Goal: Task Accomplishment & Management: Complete application form

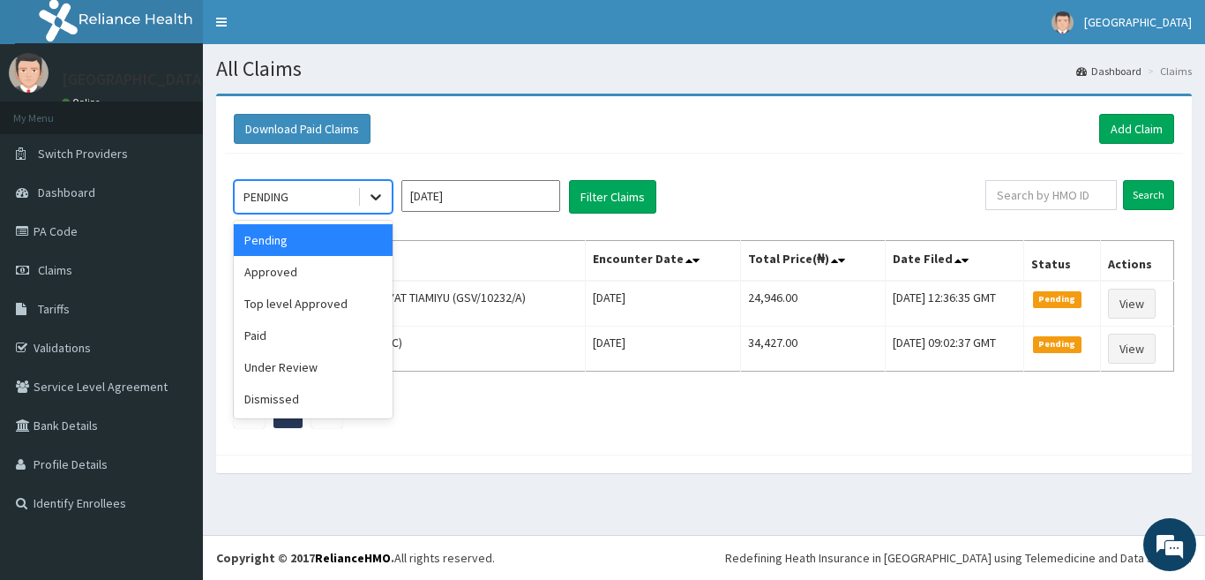
click at [375, 195] on icon at bounding box center [376, 197] width 18 height 18
click at [304, 281] on div "Approved" at bounding box center [313, 272] width 159 height 32
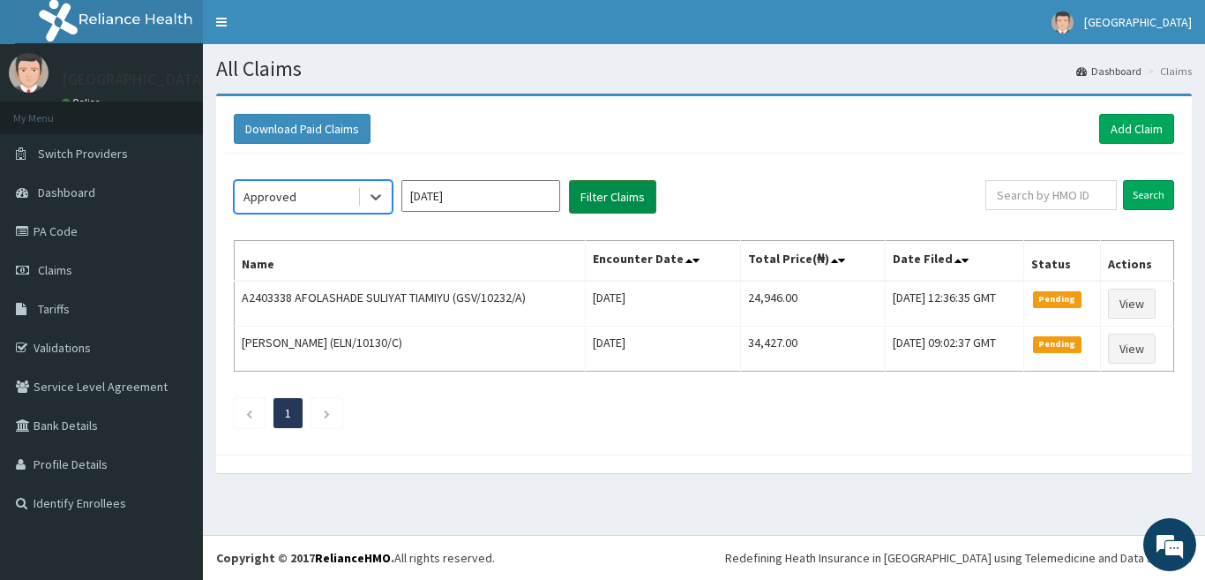
click at [628, 196] on button "Filter Claims" at bounding box center [612, 197] width 87 height 34
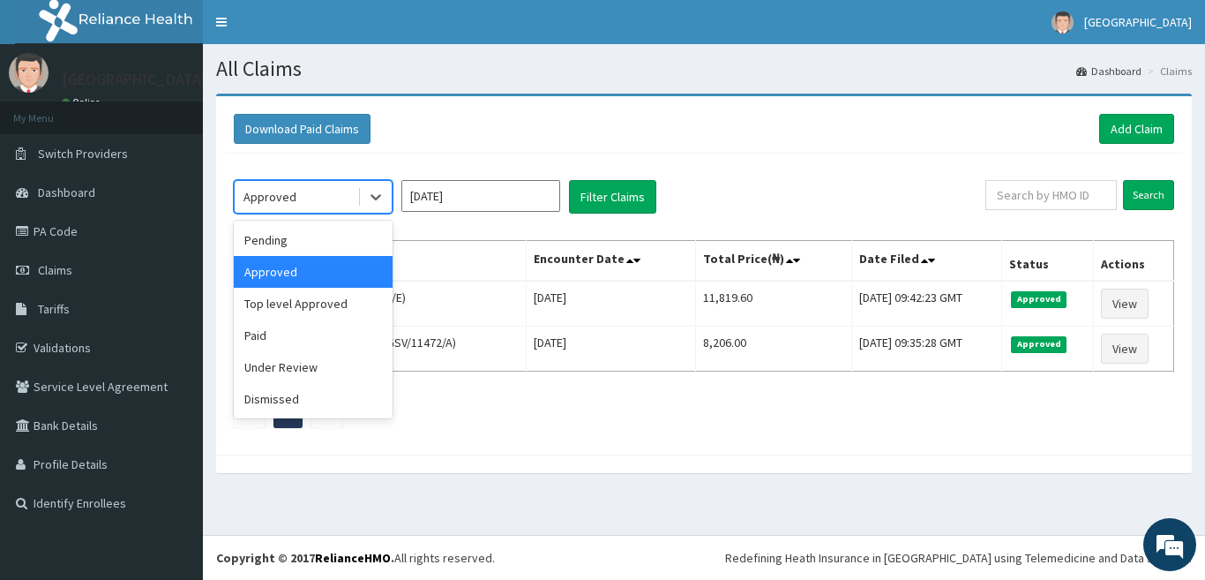
click at [358, 189] on div at bounding box center [374, 197] width 34 height 32
click at [312, 335] on div "Paid" at bounding box center [313, 335] width 159 height 32
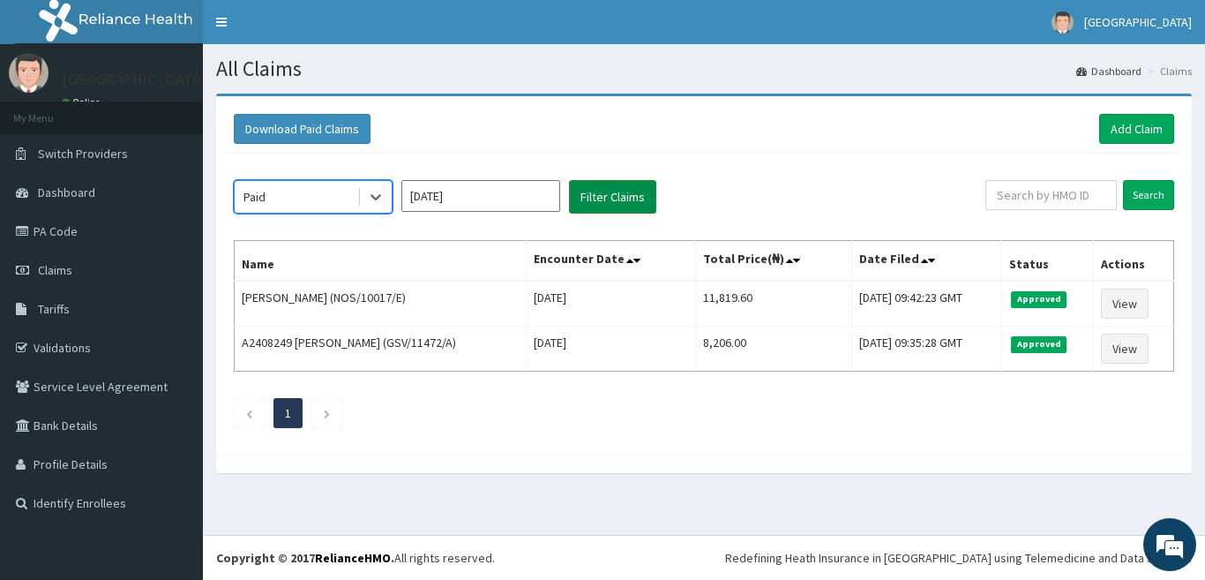
click at [610, 194] on button "Filter Claims" at bounding box center [612, 197] width 87 height 34
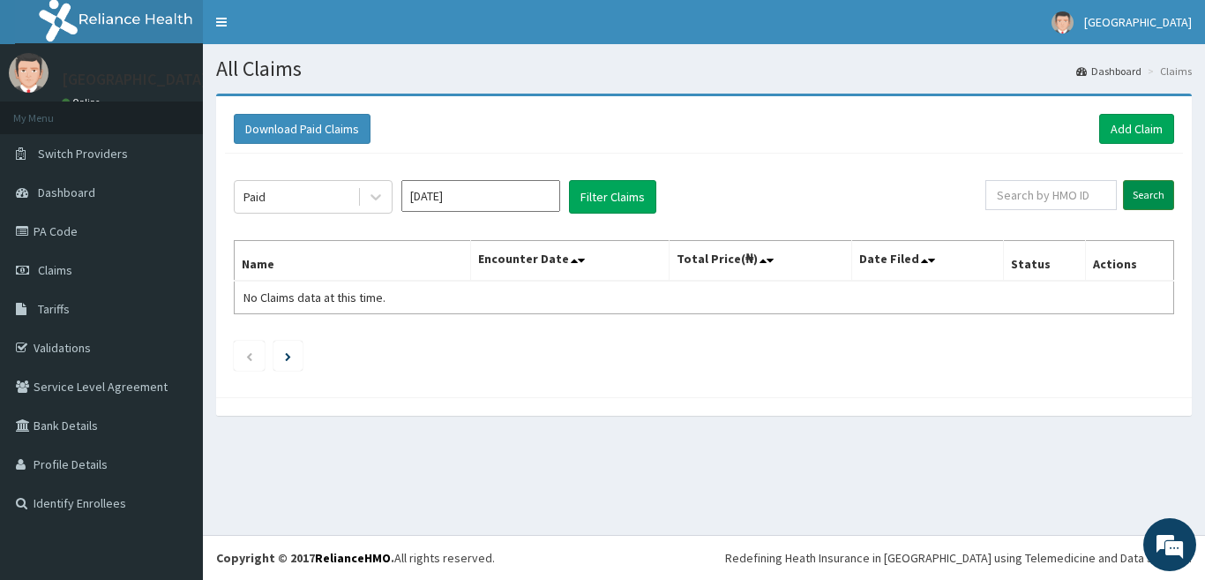
click at [1137, 202] on input "Search" at bounding box center [1148, 195] width 51 height 30
click at [1130, 124] on link "Add Claim" at bounding box center [1136, 129] width 75 height 30
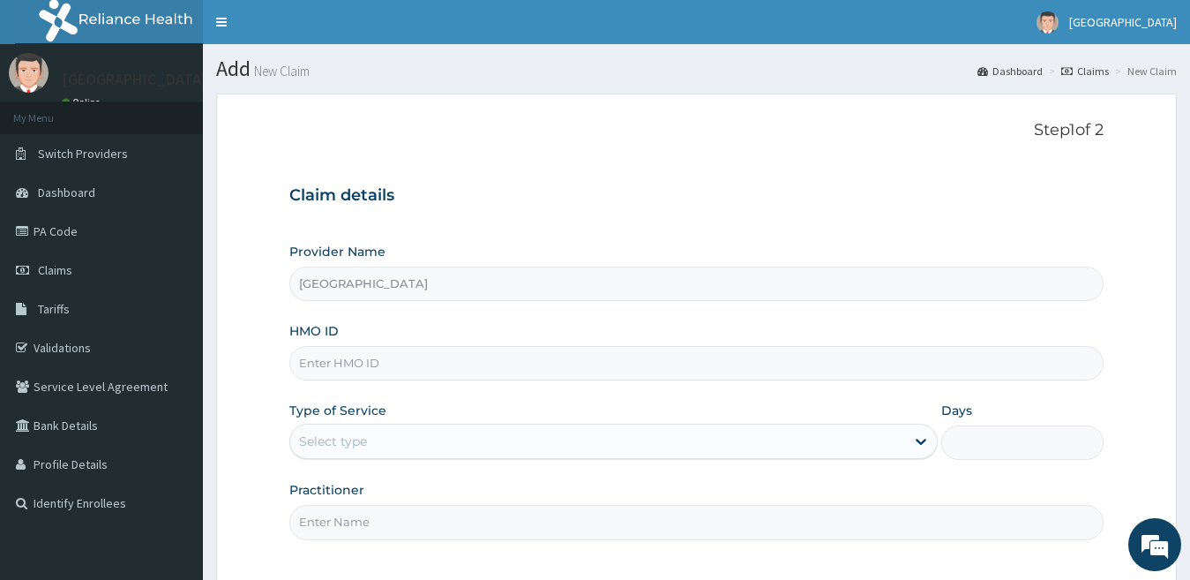
click at [409, 369] on input "HMO ID" at bounding box center [696, 363] width 815 height 34
paste input "Bxl/10187/a"
type input "Bxl/10187/a"
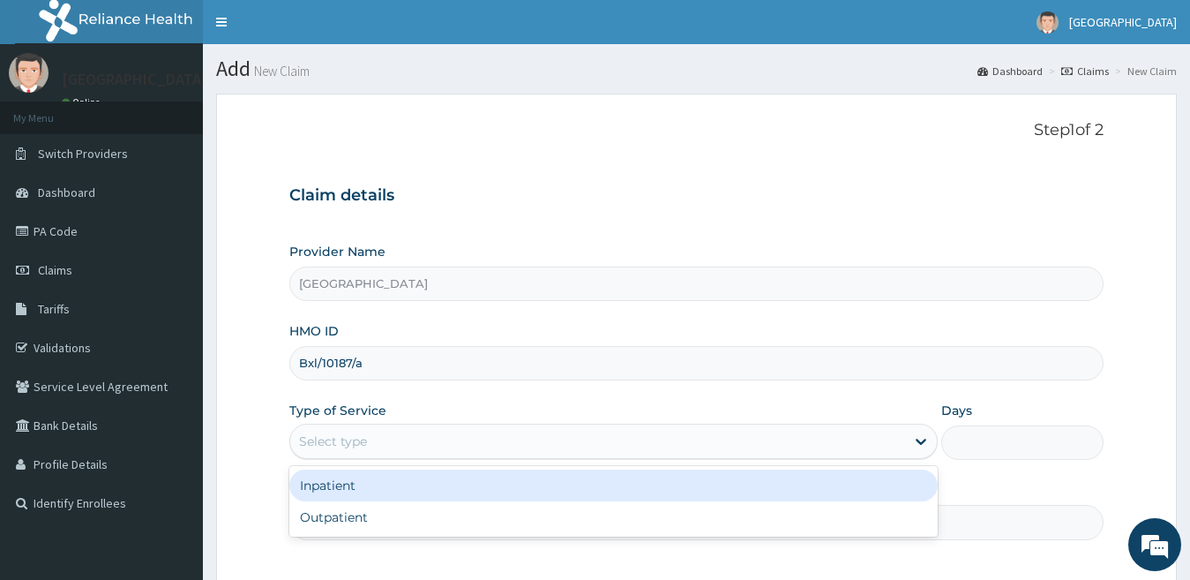
click at [500, 438] on div "Select type" at bounding box center [598, 441] width 616 height 28
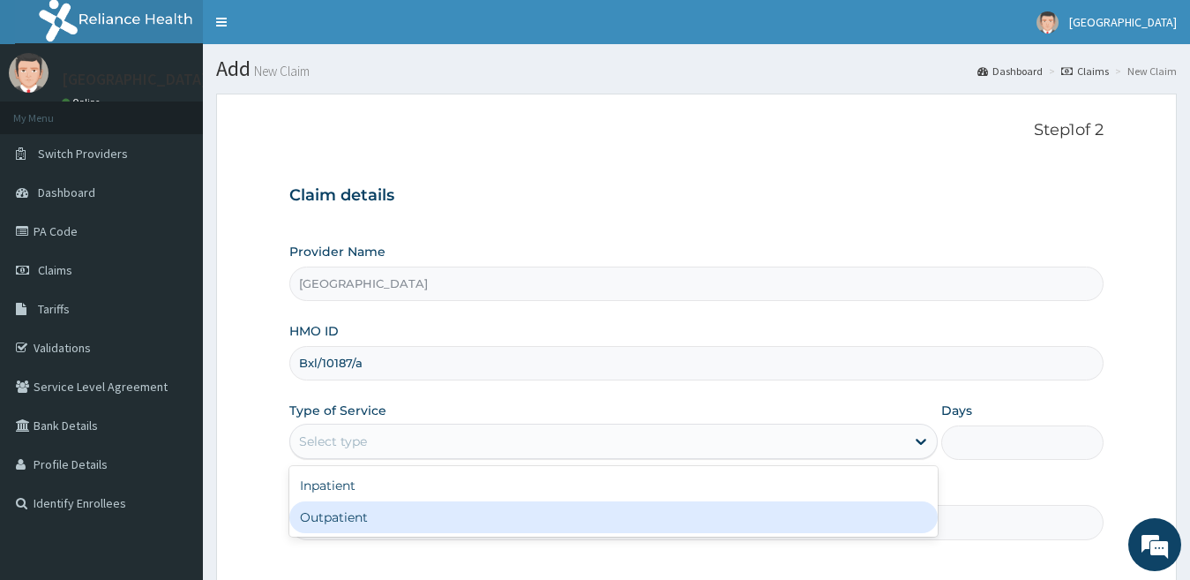
click at [469, 516] on div "Outpatient" at bounding box center [613, 517] width 649 height 32
type input "1"
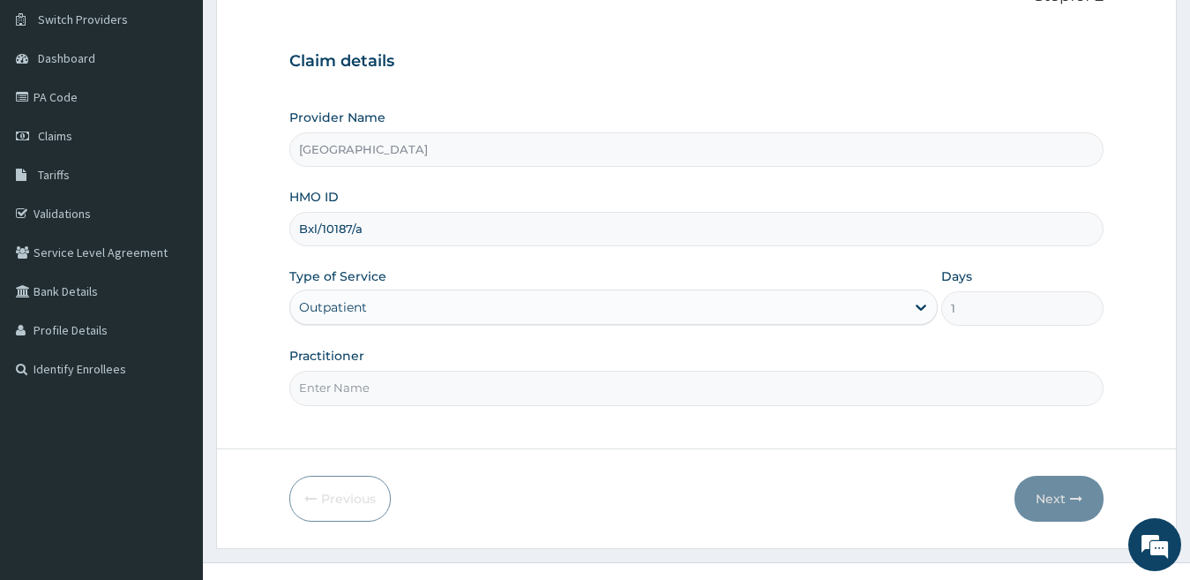
scroll to position [161, 0]
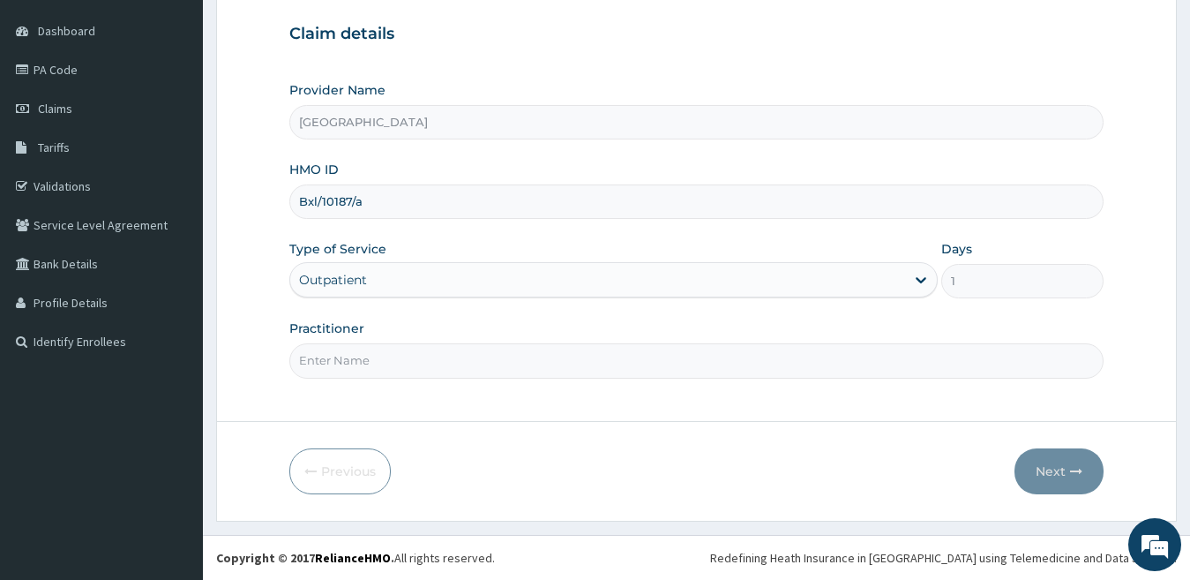
click at [481, 377] on input "Practitioner" at bounding box center [696, 360] width 815 height 34
type input "dr durotimi"
click at [1051, 472] on button "Next" at bounding box center [1059, 471] width 89 height 46
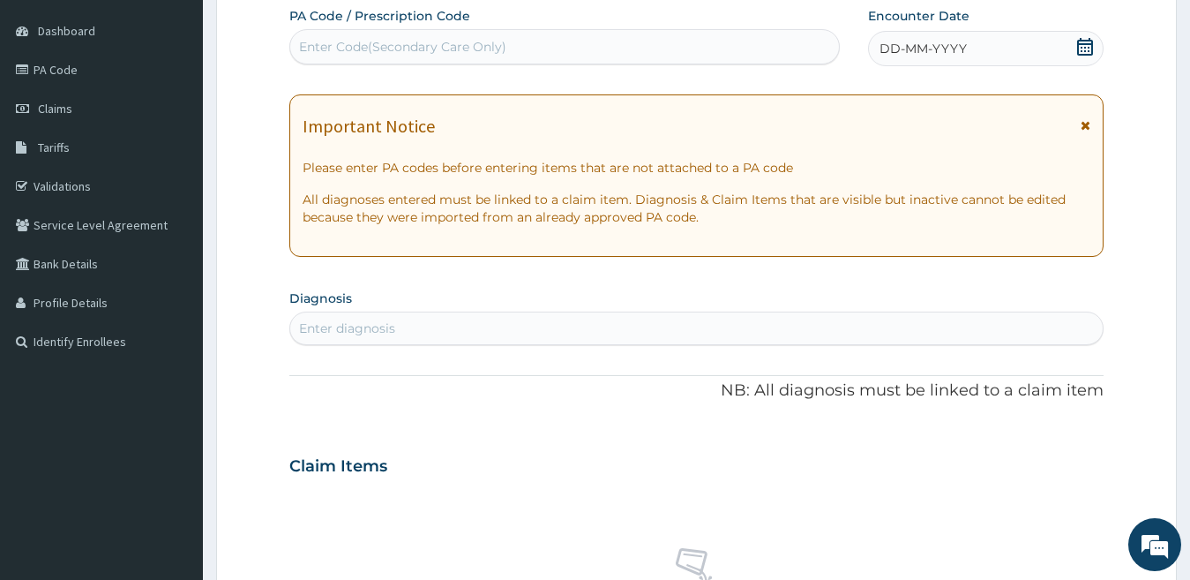
click at [959, 38] on div "DD-MM-YYYY" at bounding box center [986, 48] width 236 height 35
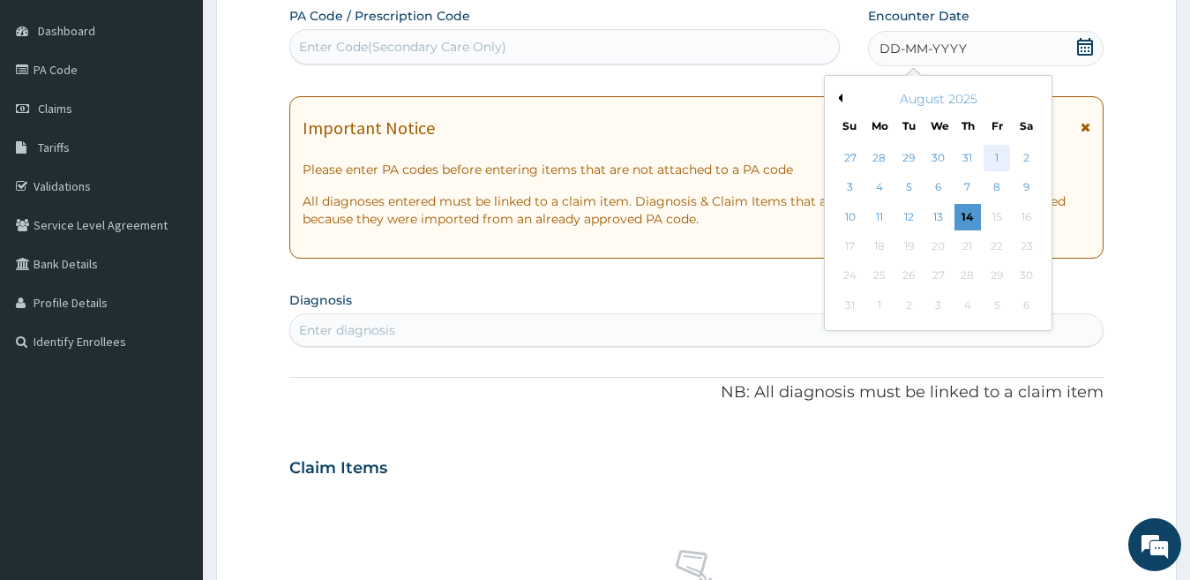
click at [997, 157] on div "1" at bounding box center [997, 158] width 26 height 26
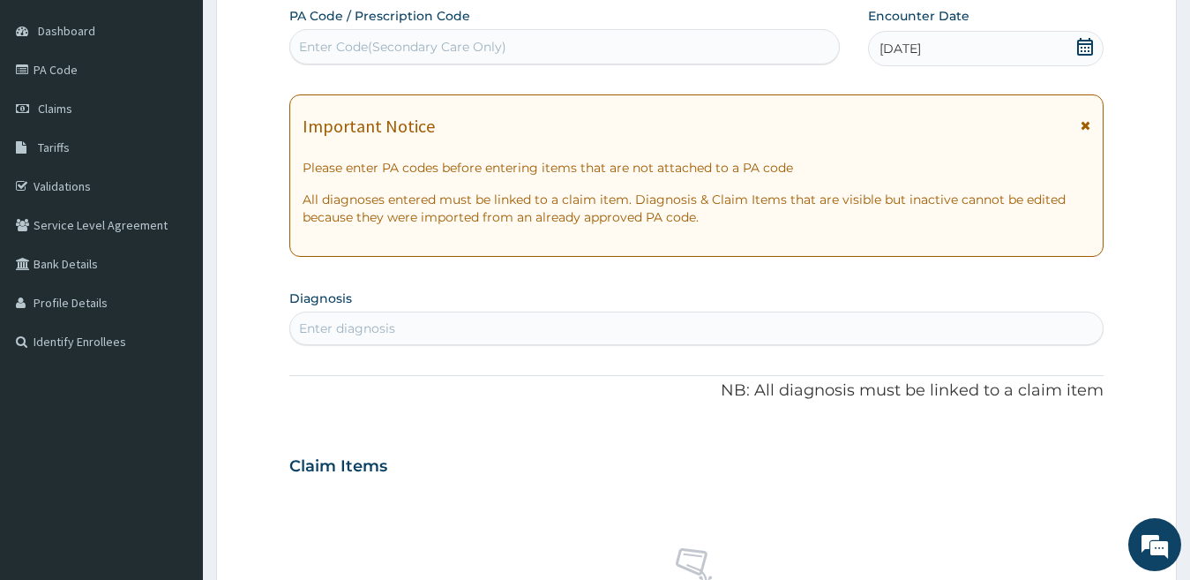
click at [394, 335] on div "Enter diagnosis" at bounding box center [347, 328] width 96 height 18
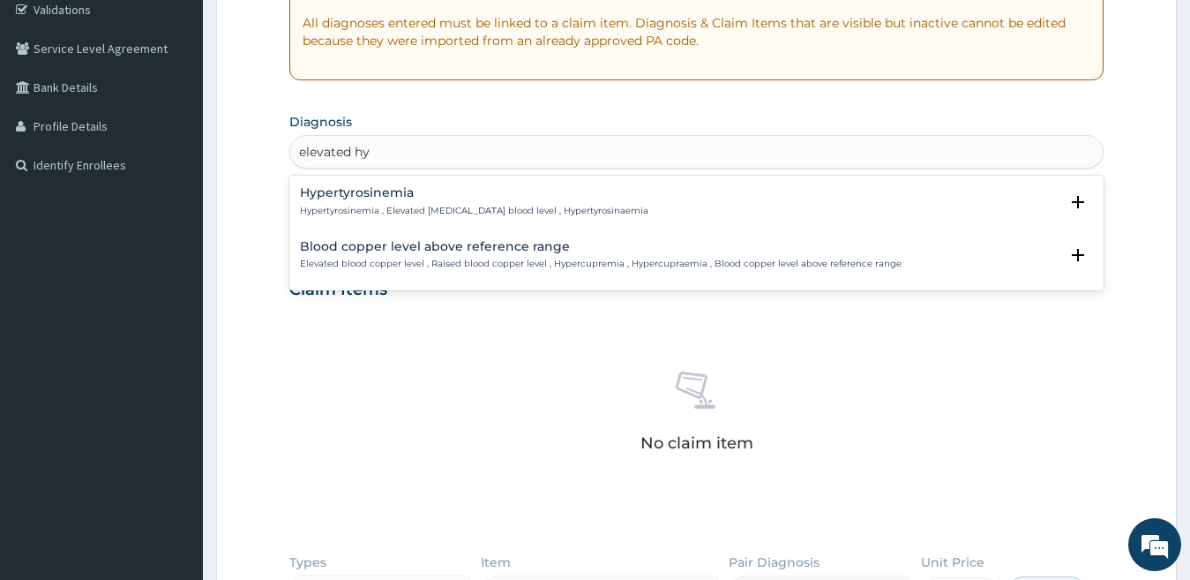
scroll to position [0, 0]
drag, startPoint x: 351, startPoint y: 152, endPoint x: 239, endPoint y: 165, distance: 112.8
click at [266, 165] on form "Step 2 of 2 PA Code / Prescription Code Enter Code(Secondary Care Only) Encount…" at bounding box center [696, 313] width 961 height 1115
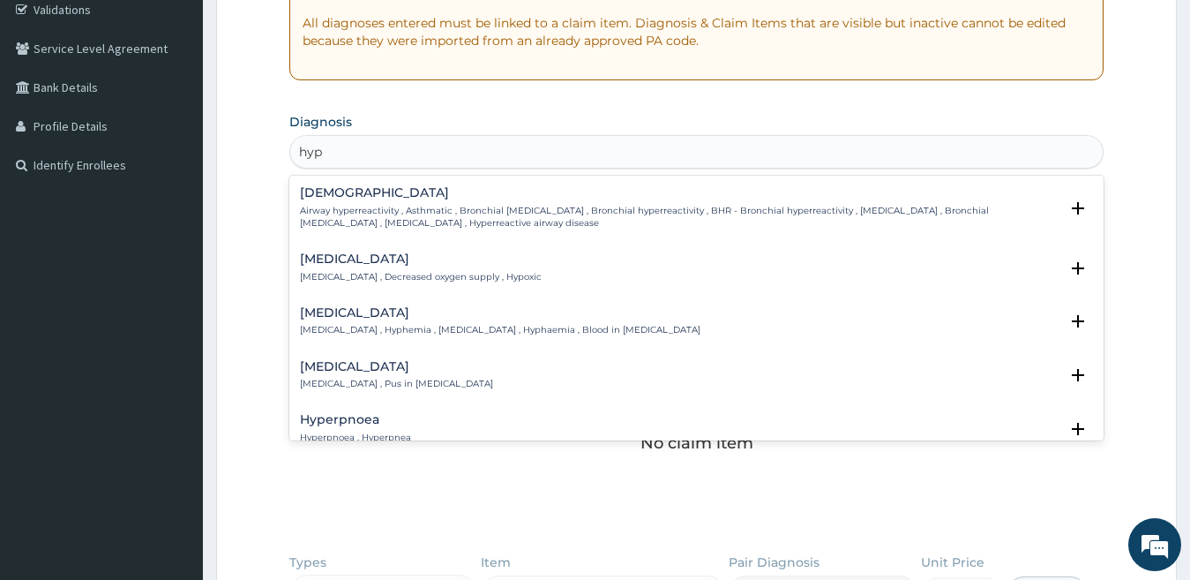
click at [320, 150] on input "hyp" at bounding box center [311, 152] width 25 height 18
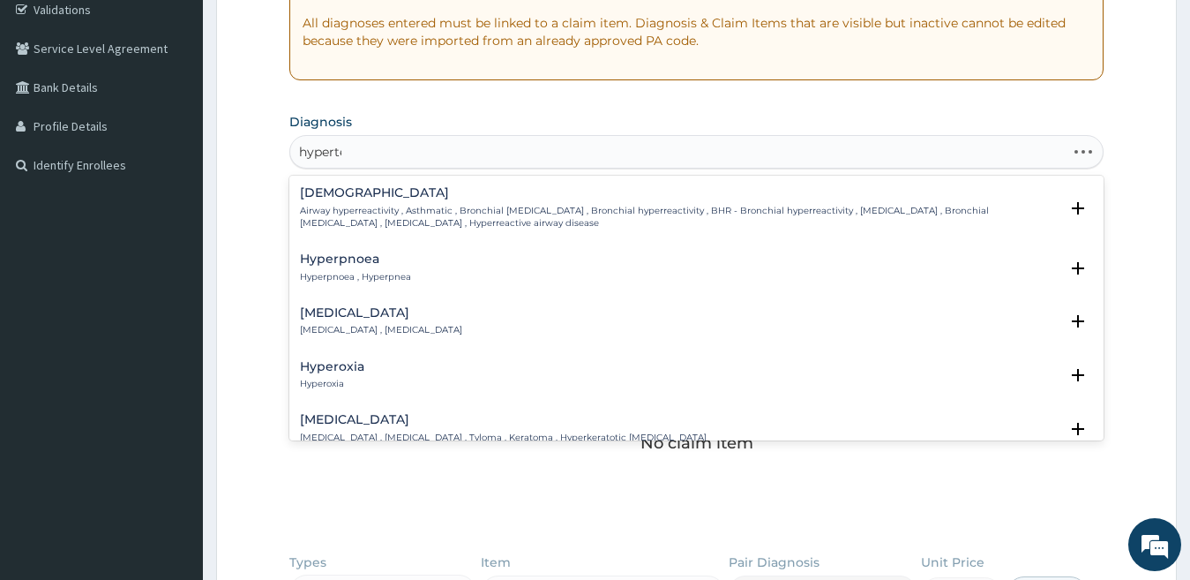
type input "hyperten"
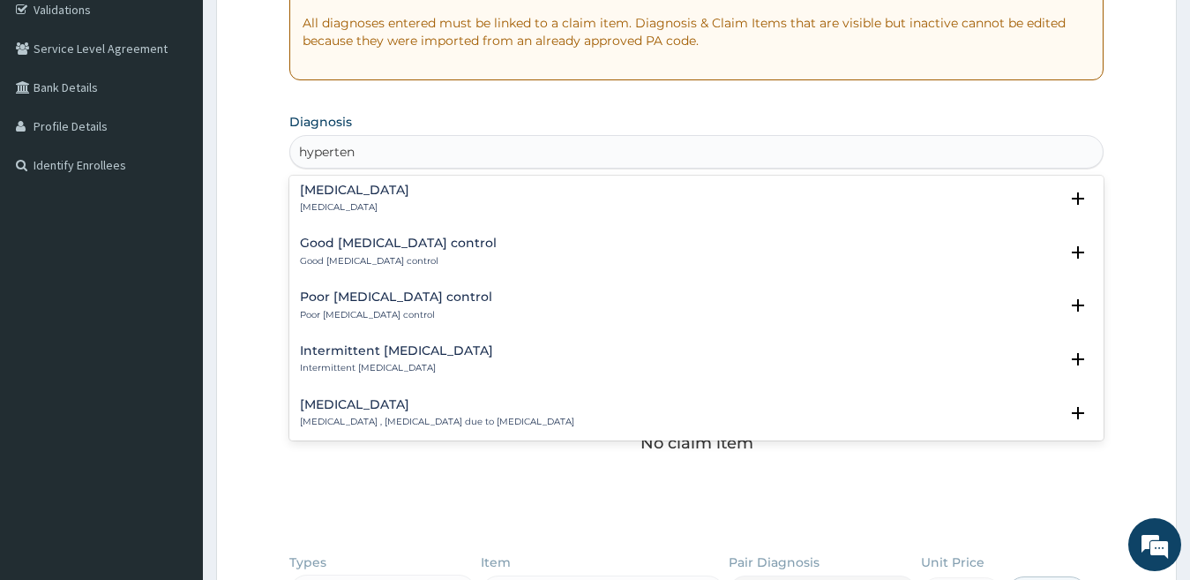
scroll to position [1877, 0]
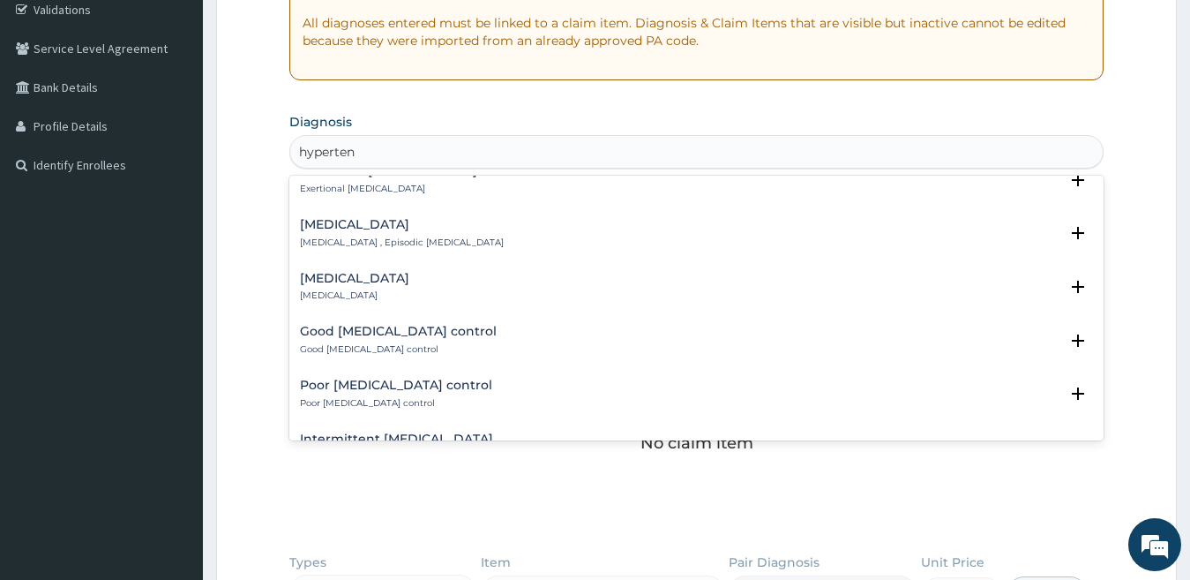
click at [380, 325] on h4 "Good hypertension control" at bounding box center [398, 331] width 197 height 13
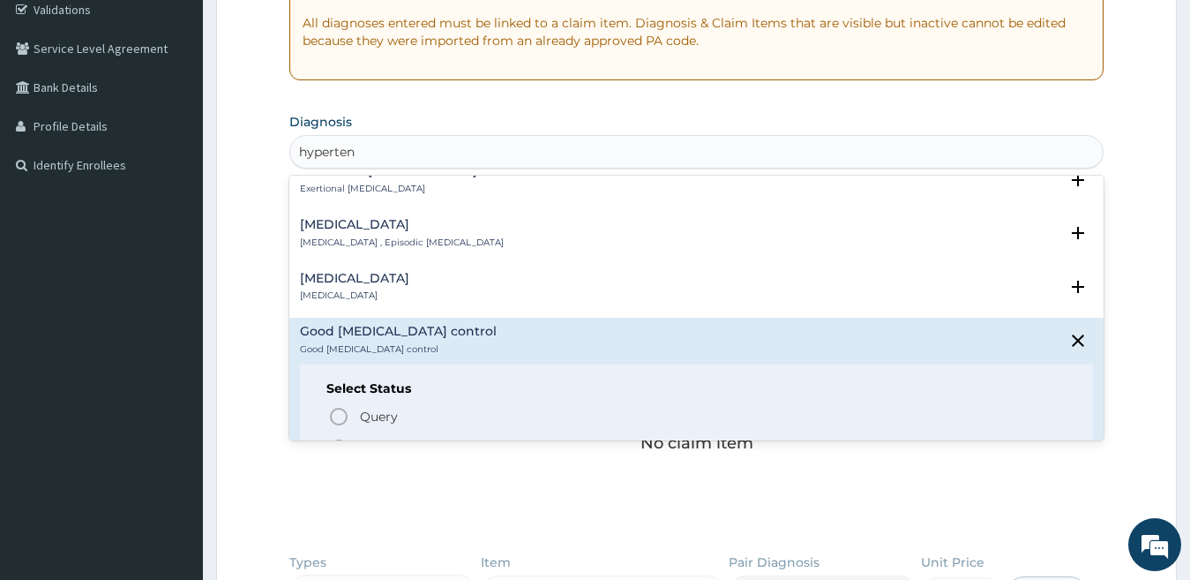
click at [338, 438] on icon "status option filled" at bounding box center [338, 448] width 21 height 21
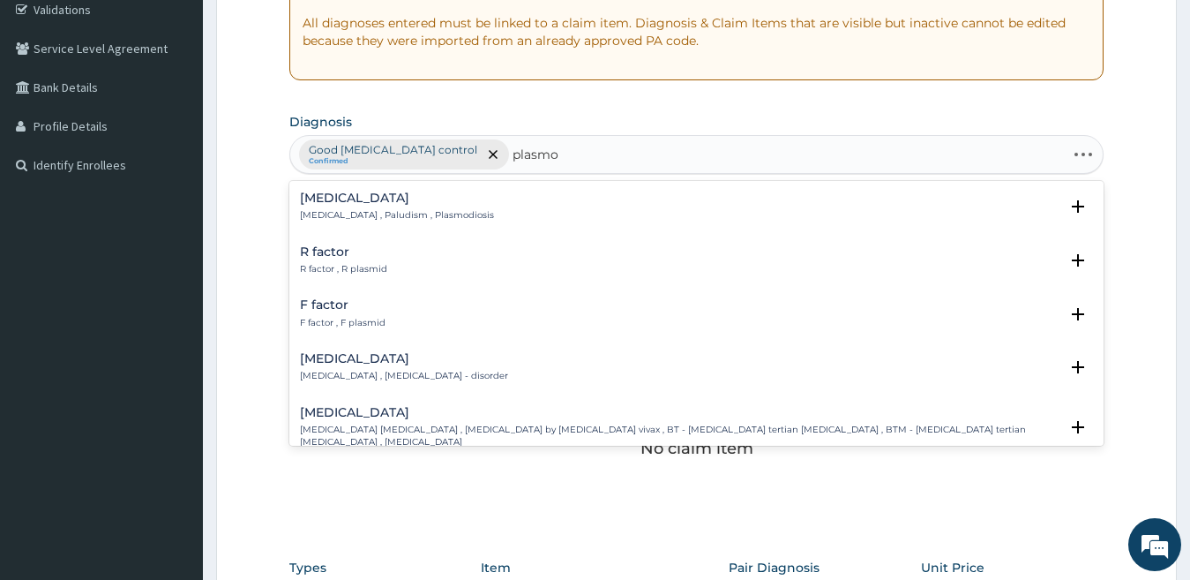
type input "plasmod"
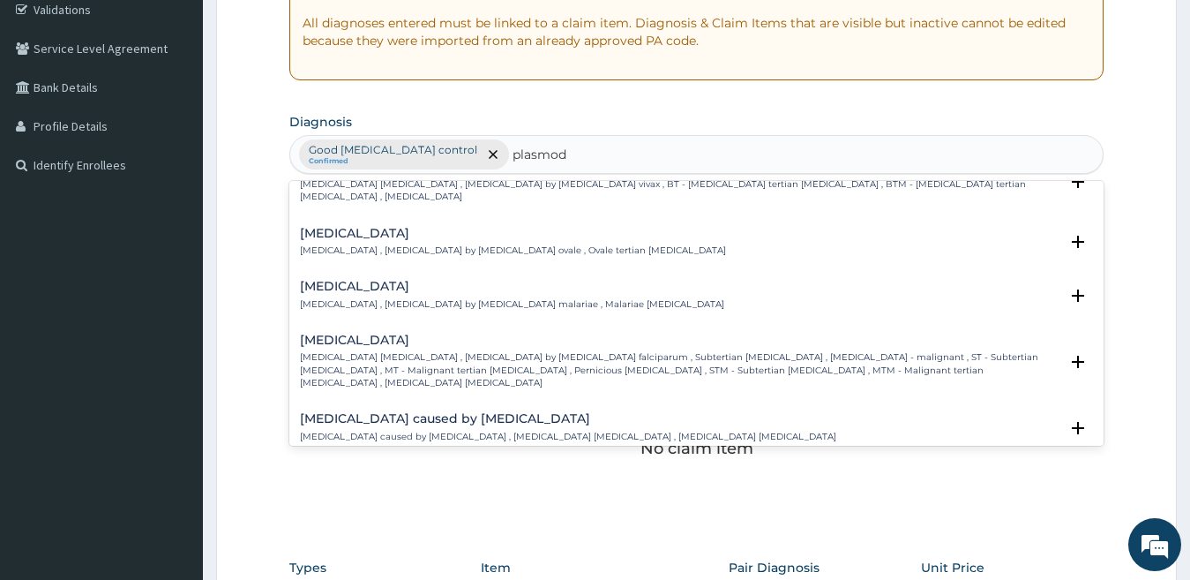
scroll to position [88, 0]
click at [381, 334] on div "Falciparum malaria Falciparum malaria , Malignant tertian malaria , Malaria by …" at bounding box center [680, 358] width 760 height 56
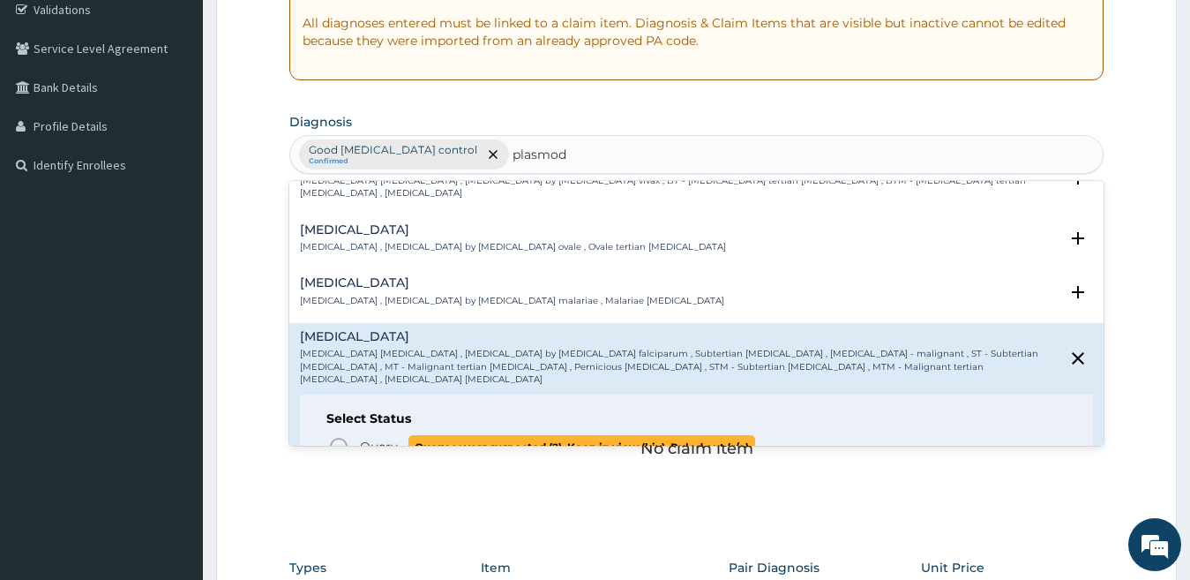
click at [336, 436] on icon "status option query" at bounding box center [338, 446] width 21 height 21
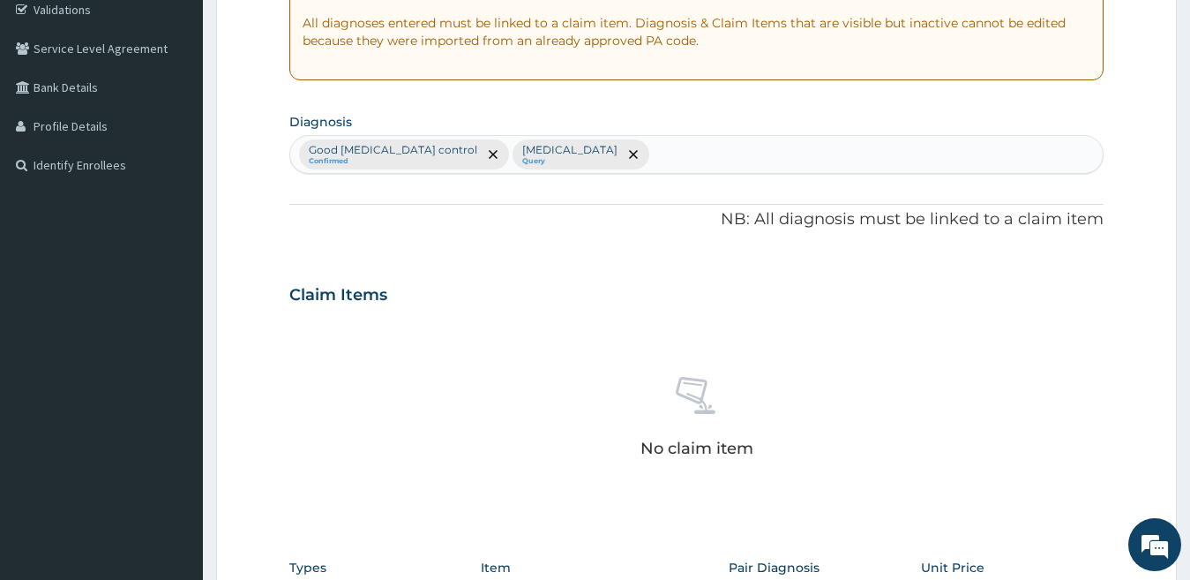
type input "p"
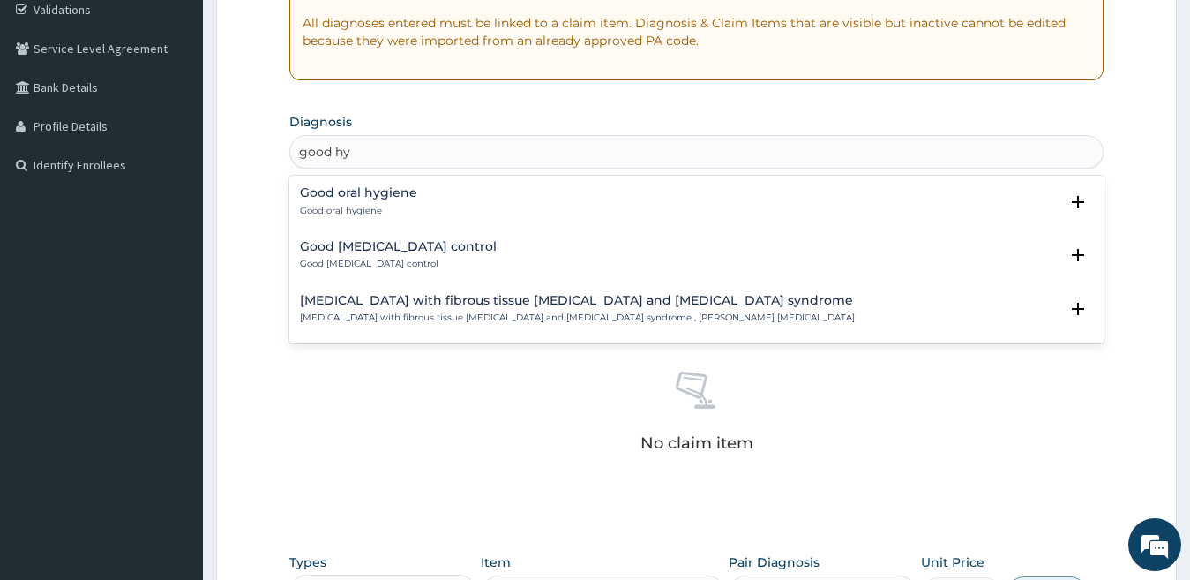
scroll to position [0, 0]
type input "good hypert"
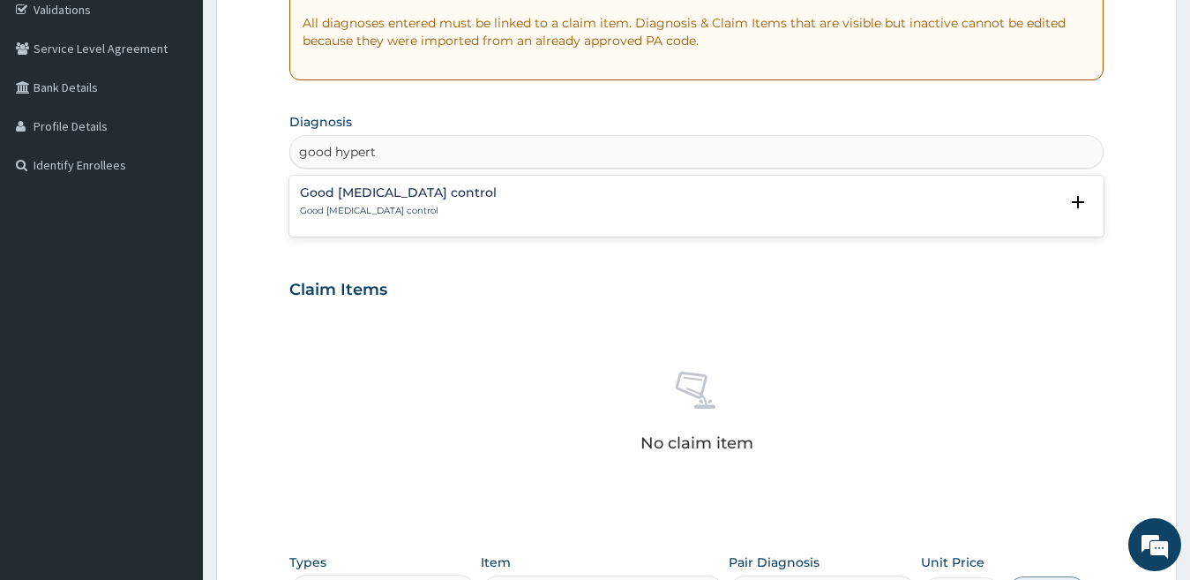
click at [381, 214] on p "Good hypertension control" at bounding box center [398, 211] width 197 height 12
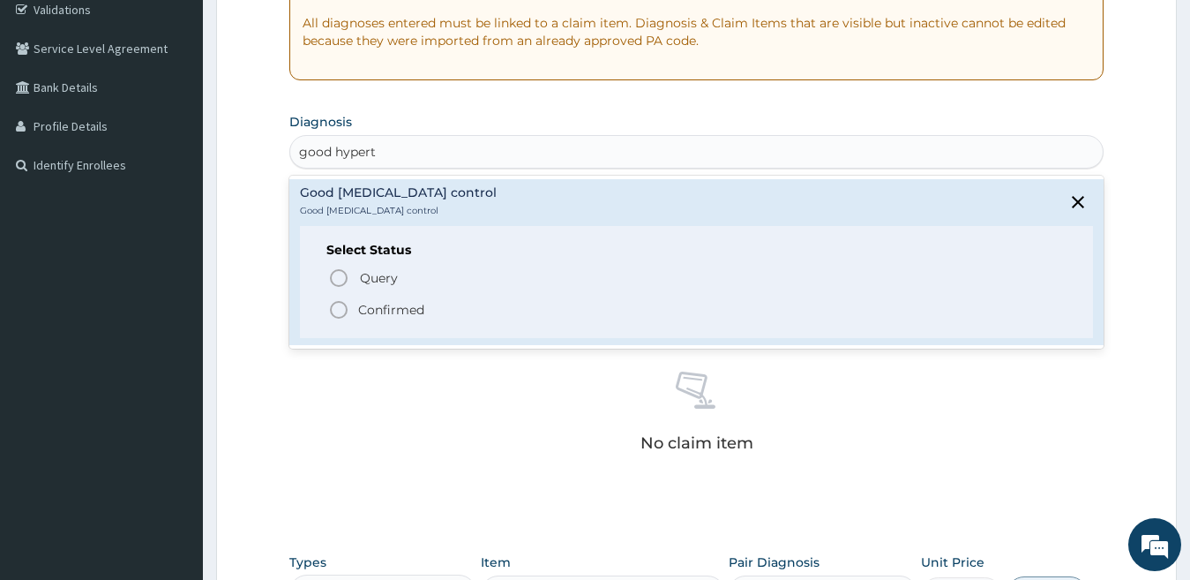
click at [340, 309] on icon "status option filled" at bounding box center [338, 309] width 21 height 21
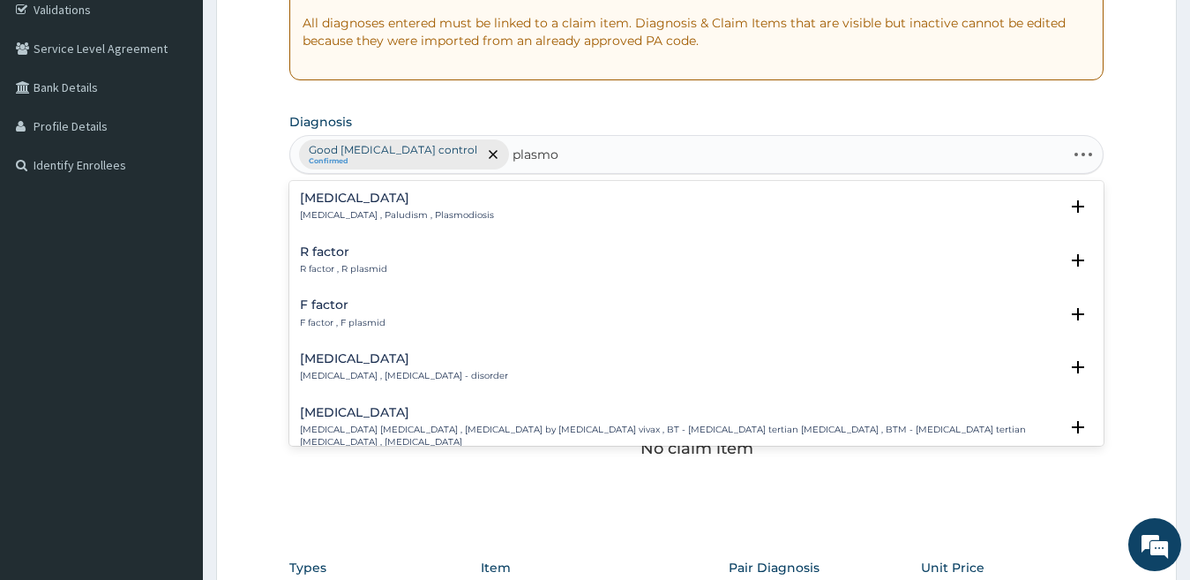
type input "plasmod"
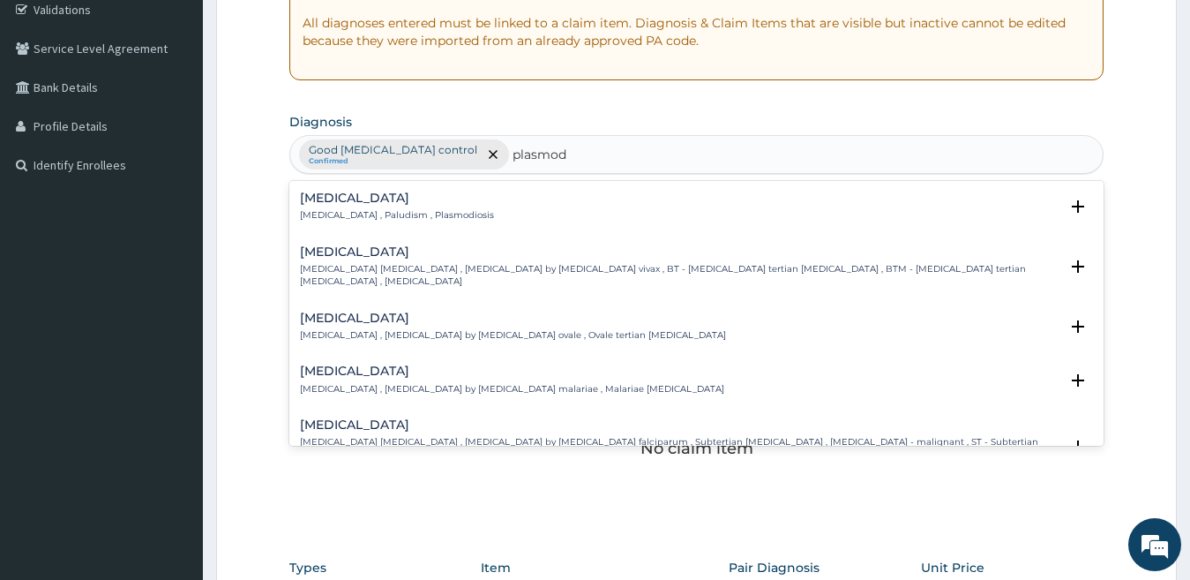
scroll to position [88, 0]
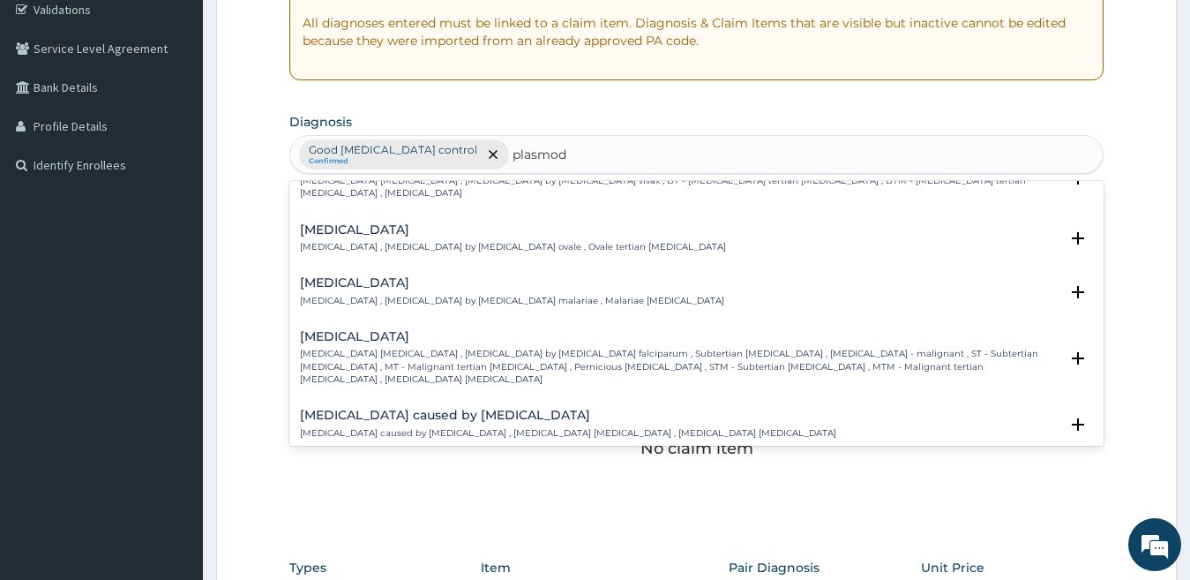
click at [376, 348] on p "Falciparum malaria , Malignant tertian malaria , Malaria by Plasmodium falcipar…" at bounding box center [680, 367] width 760 height 38
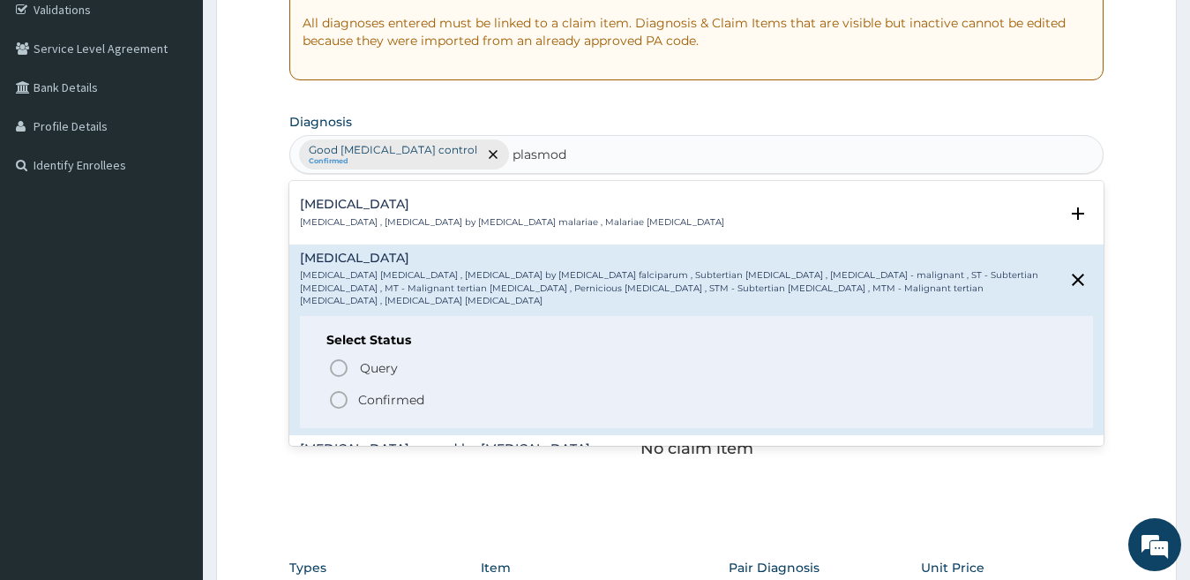
scroll to position [176, 0]
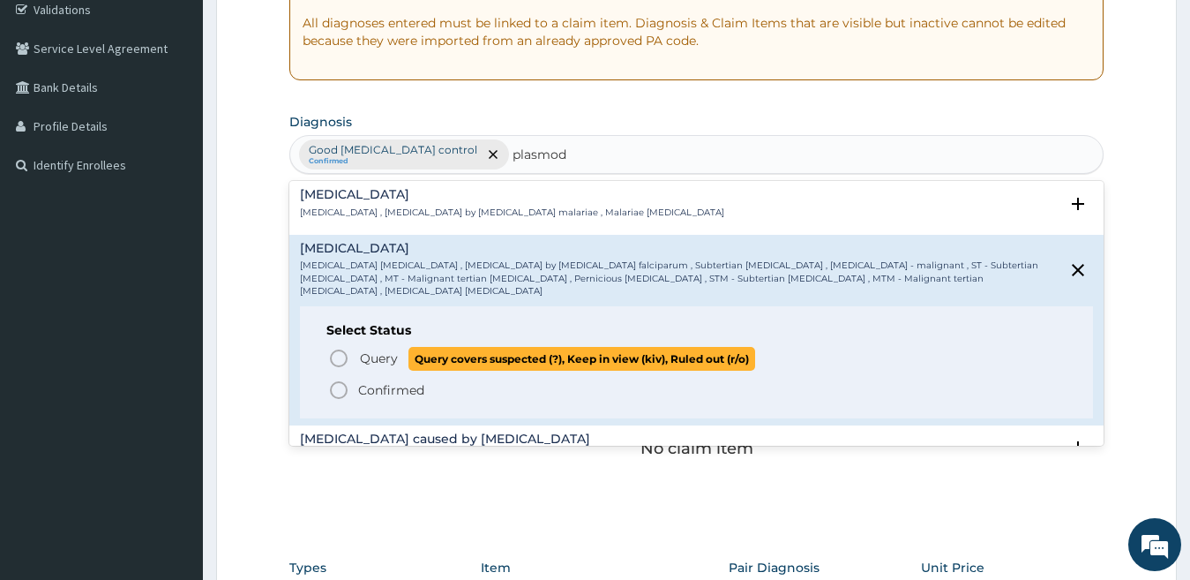
click at [338, 348] on icon "status option query" at bounding box center [338, 358] width 21 height 21
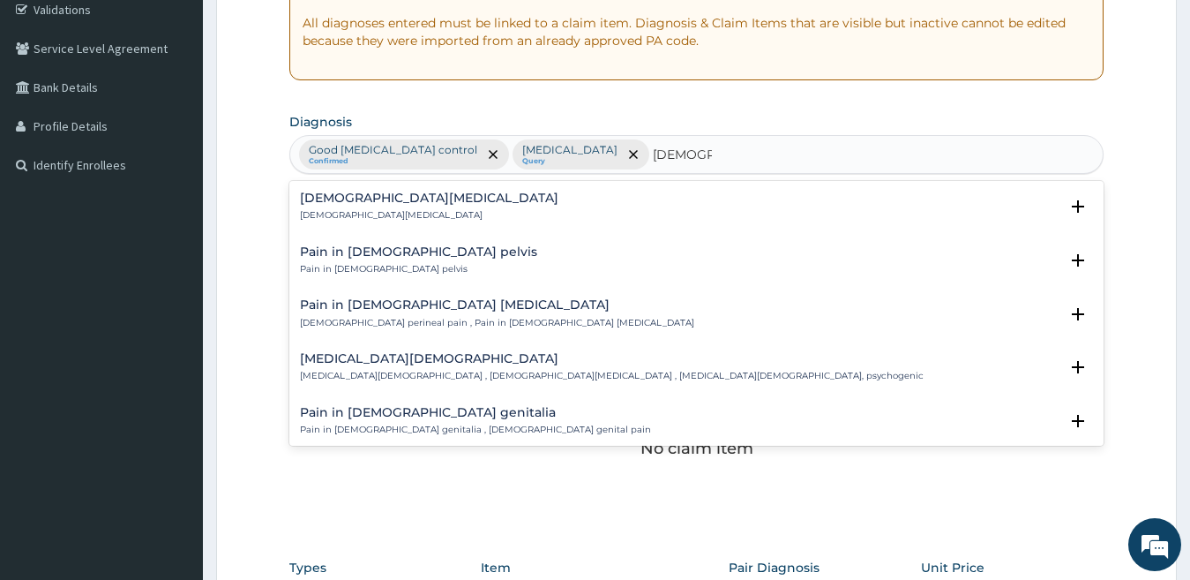
type input "female inf"
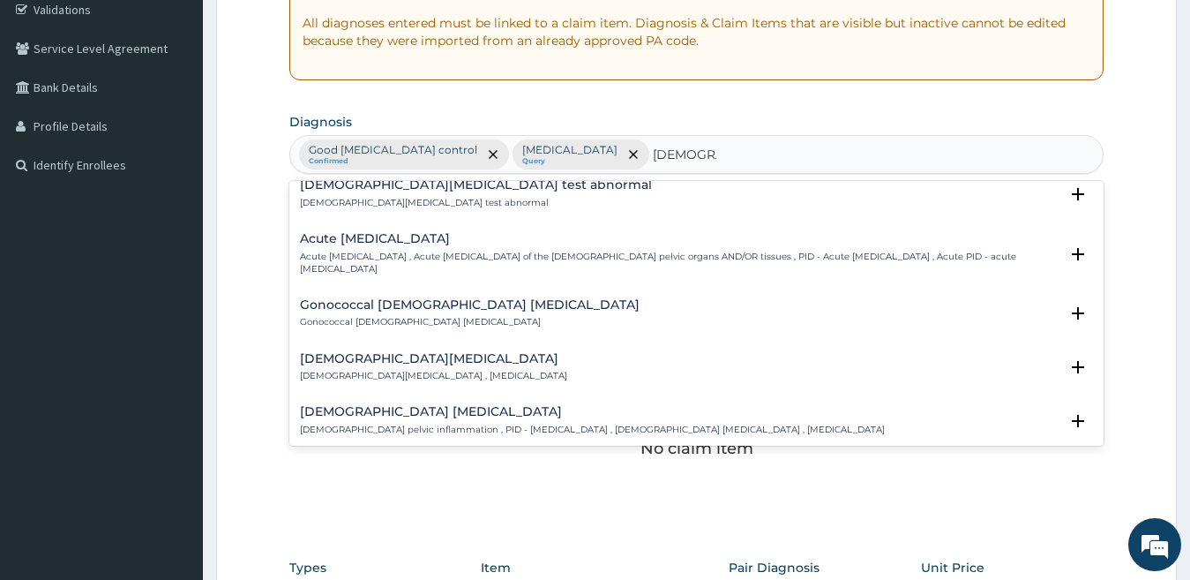
scroll to position [529, 0]
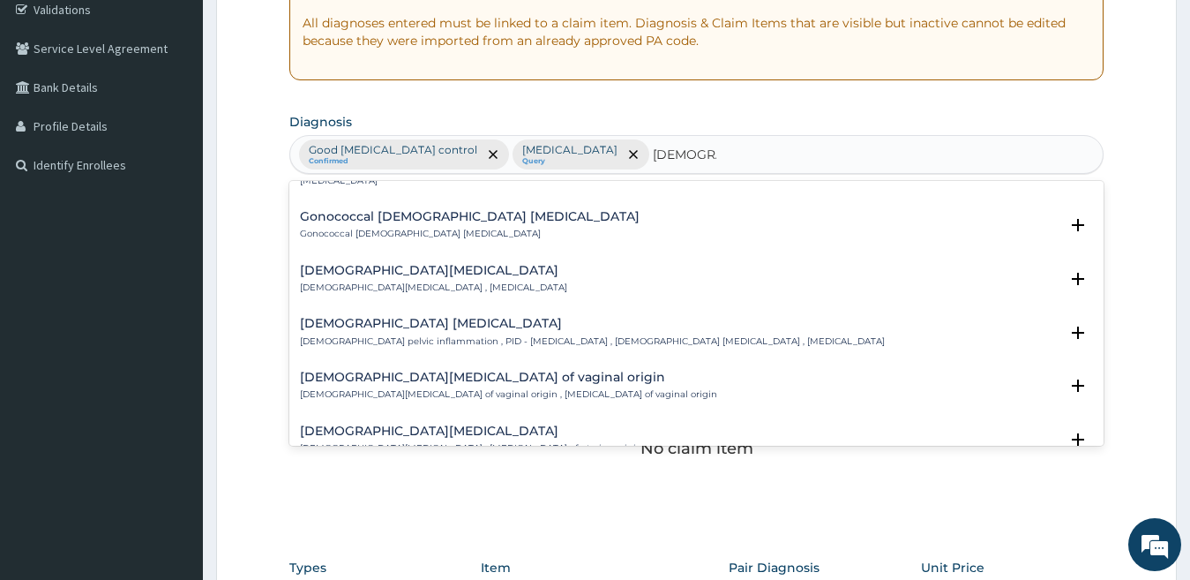
click at [402, 333] on div "Female pelvic inflammatory disease Female pelvic inflammation , PID - pelvic in…" at bounding box center [592, 332] width 585 height 31
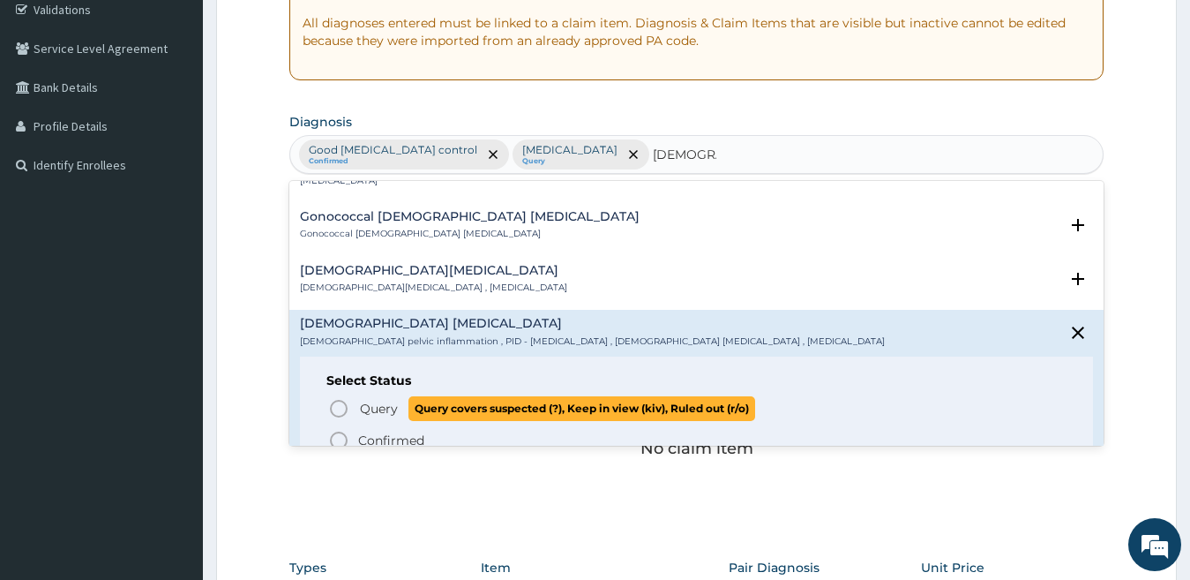
click at [335, 408] on icon "status option query" at bounding box center [338, 408] width 21 height 21
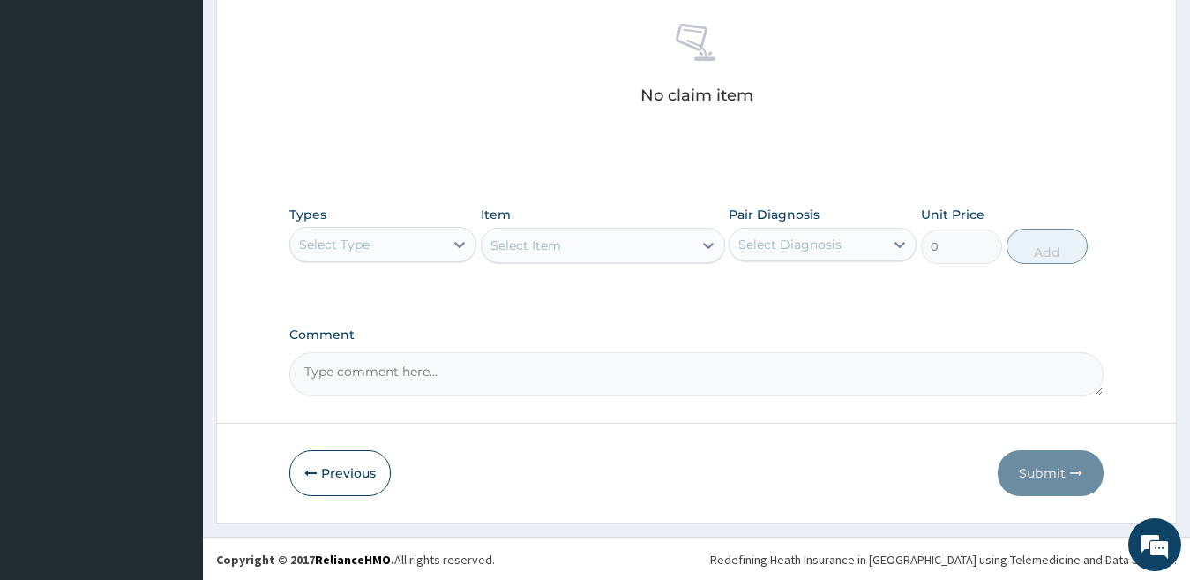
scroll to position [693, 0]
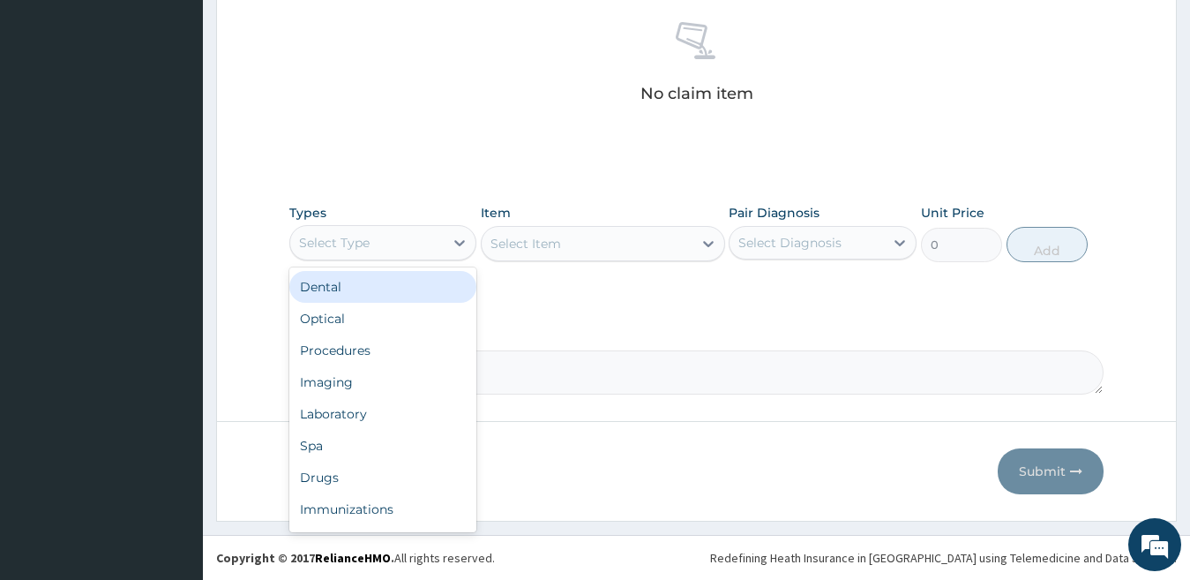
click at [355, 236] on div "Select Type" at bounding box center [334, 243] width 71 height 18
click at [329, 236] on div "Select Type" at bounding box center [334, 243] width 71 height 18
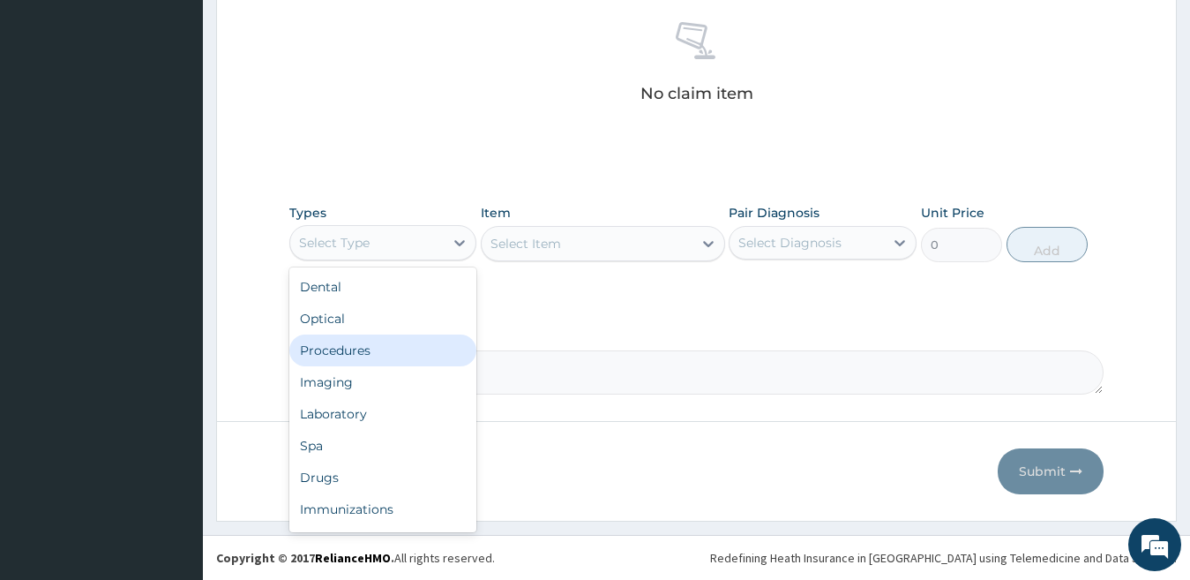
click at [345, 356] on div "Procedures" at bounding box center [383, 350] width 188 height 32
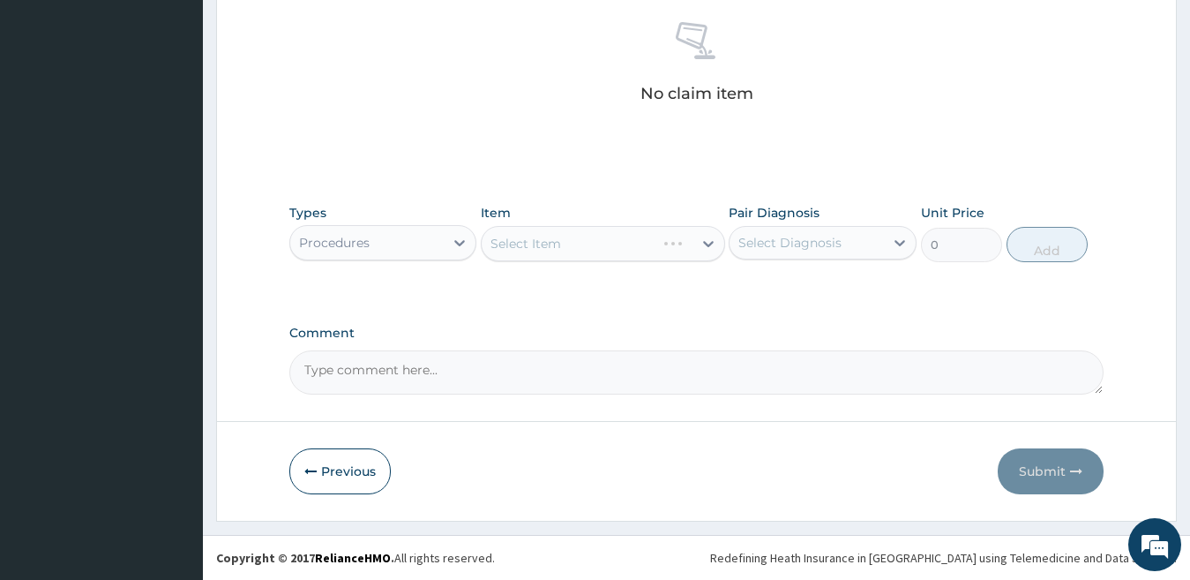
click at [518, 247] on div "Select Item" at bounding box center [603, 243] width 244 height 35
